Goal: Find specific page/section

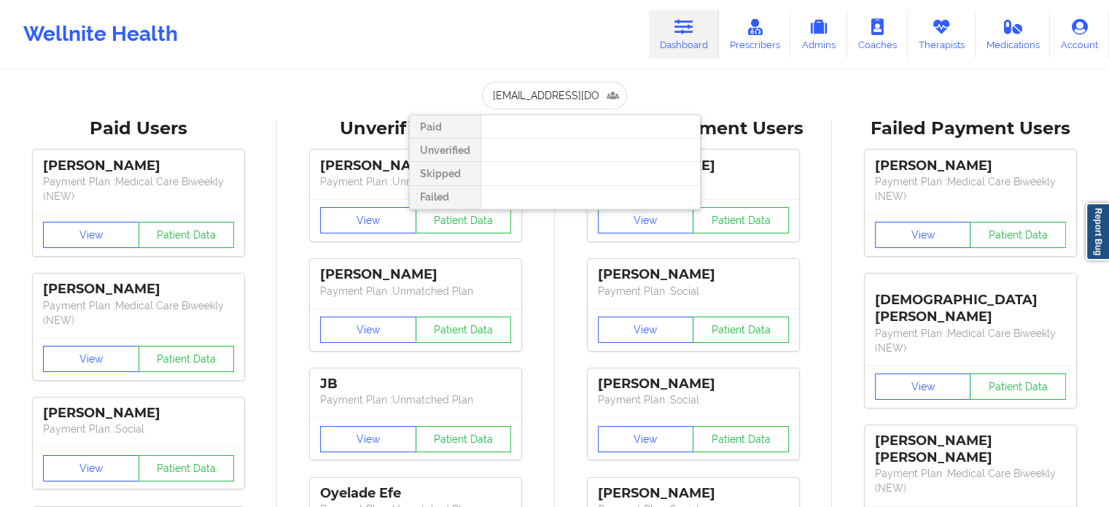
drag, startPoint x: 604, startPoint y: 100, endPoint x: 370, endPoint y: 90, distance: 234.2
paste input "[PERSON_NAME].[PERSON_NAME]@VALDANE"
type input "[PERSON_NAME][EMAIL_ADDRESS][PERSON_NAME][DOMAIN_NAME]"
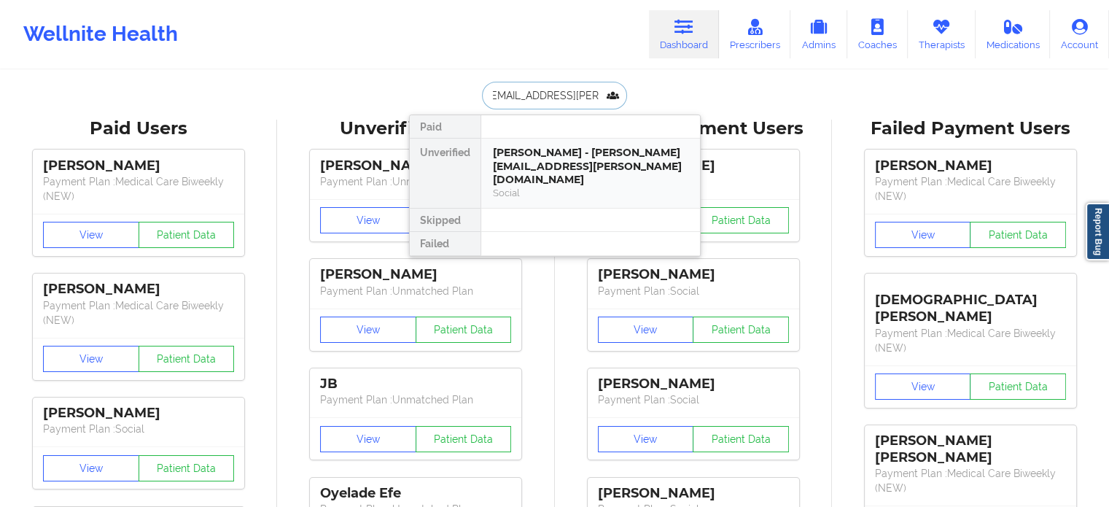
click at [547, 164] on div "[PERSON_NAME] - [PERSON_NAME][EMAIL_ADDRESS][PERSON_NAME][DOMAIN_NAME]" at bounding box center [590, 166] width 195 height 41
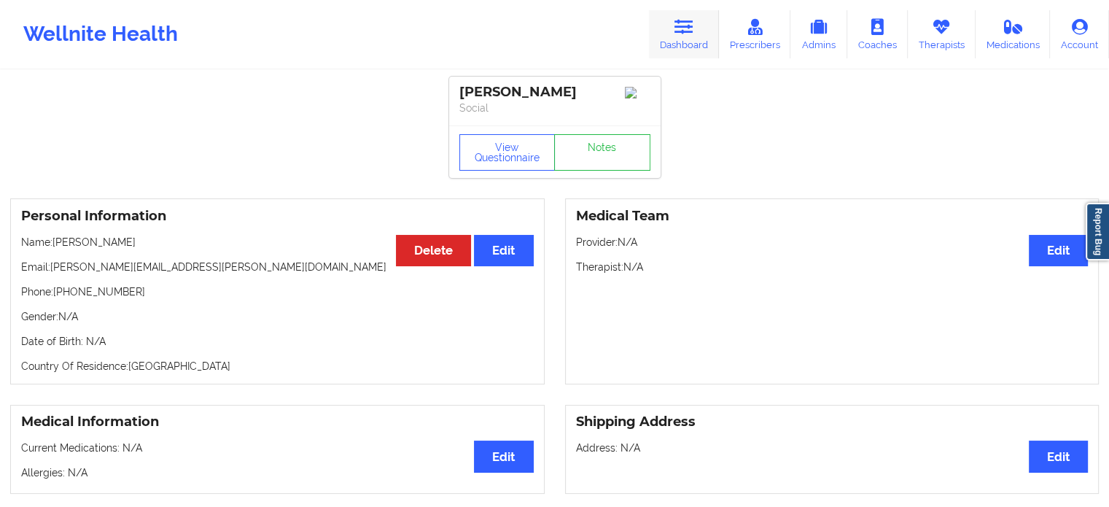
click at [679, 26] on icon at bounding box center [683, 27] width 19 height 16
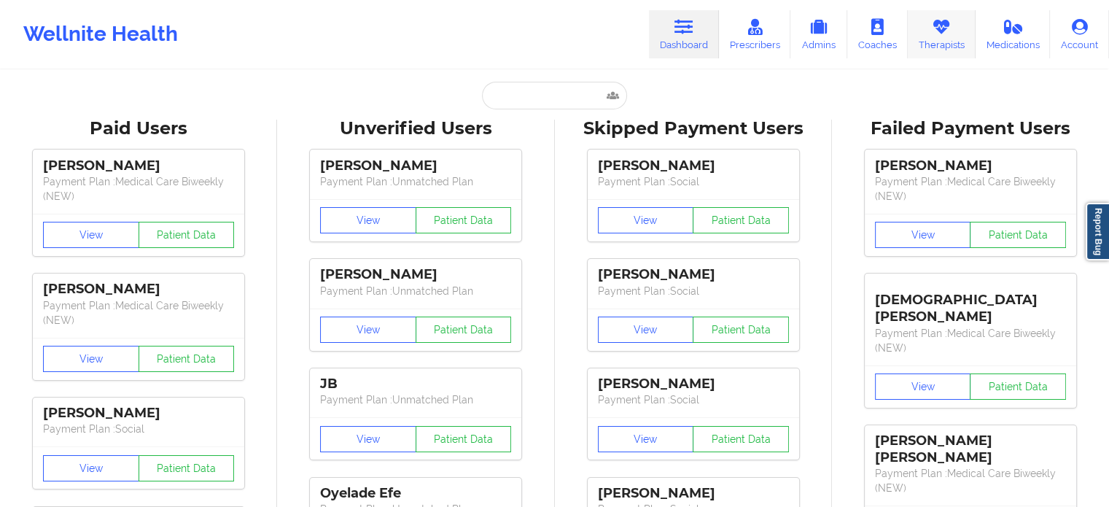
click at [948, 28] on icon at bounding box center [941, 27] width 19 height 16
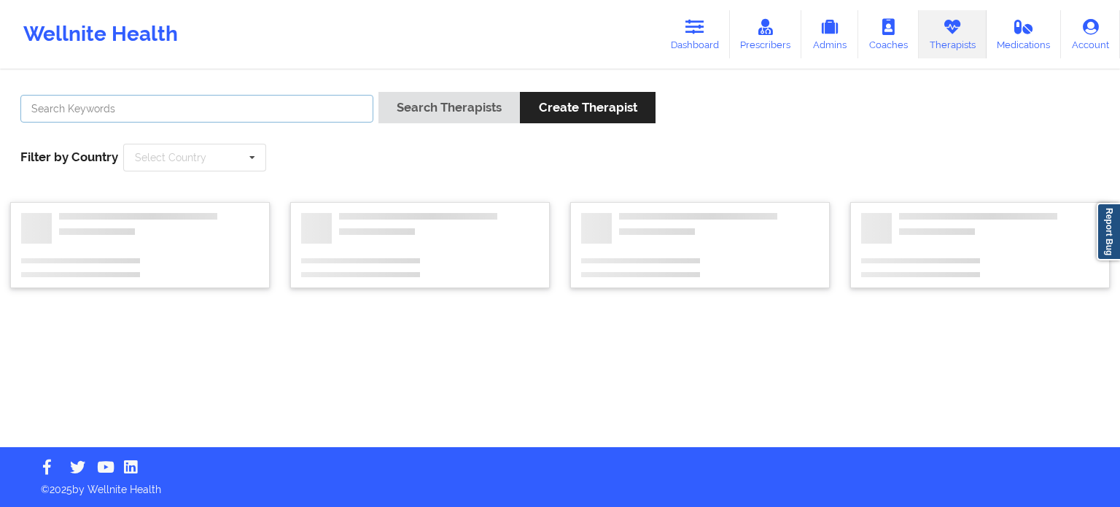
click at [230, 108] on input "text" at bounding box center [196, 109] width 353 height 28
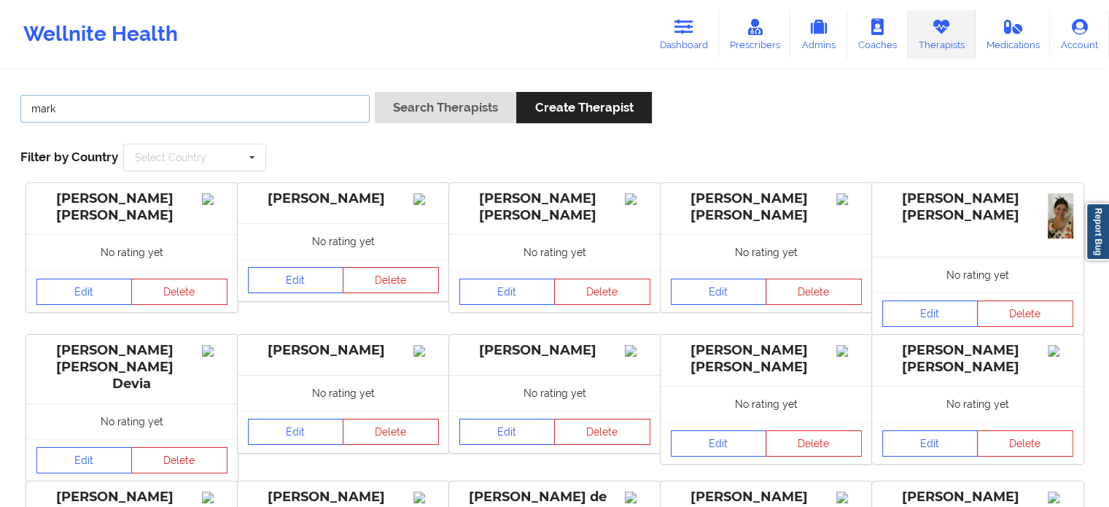
click at [375, 92] on button "Search Therapists" at bounding box center [445, 107] width 141 height 31
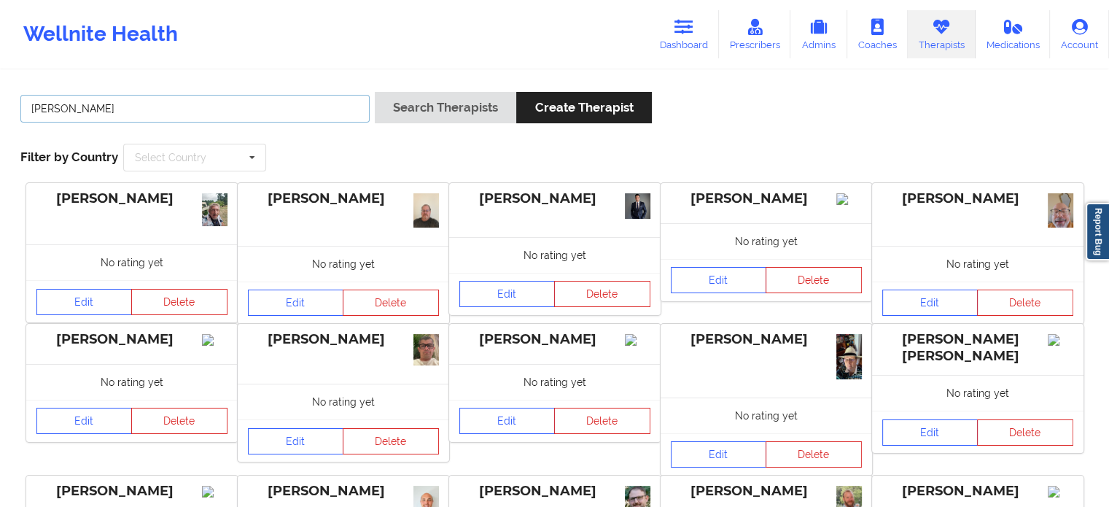
type input "[PERSON_NAME]"
click at [375, 92] on button "Search Therapists" at bounding box center [445, 107] width 141 height 31
